Goal: Information Seeking & Learning: Find specific page/section

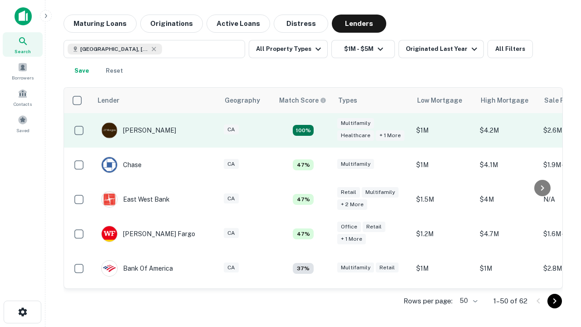
click at [322, 130] on td "100%" at bounding box center [303, 130] width 59 height 34
